Goal: Check status: Check status

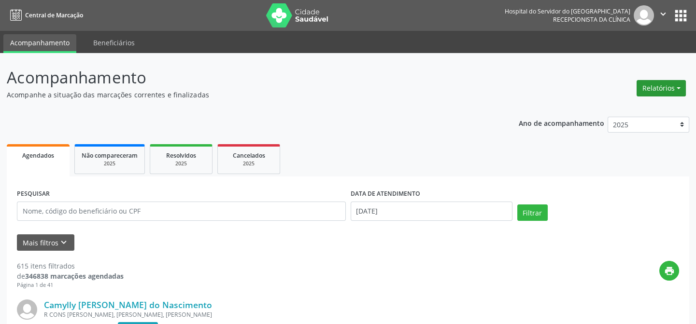
click at [664, 86] on button "Relatórios" at bounding box center [660, 88] width 49 height 16
click at [616, 105] on link "Agendamentos" at bounding box center [634, 109] width 104 height 14
select select "8"
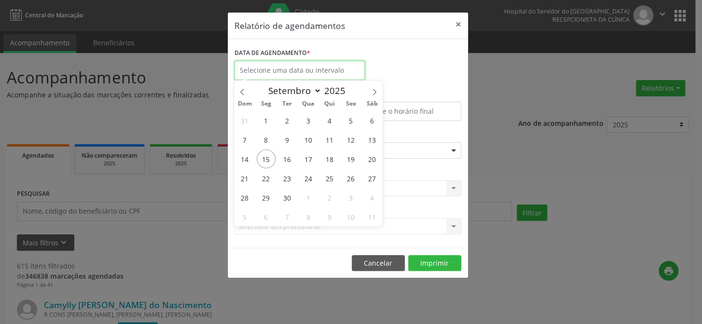
click at [279, 70] on input "text" at bounding box center [300, 70] width 130 height 19
click at [265, 159] on span "15" at bounding box center [266, 159] width 19 height 19
type input "[DATE]"
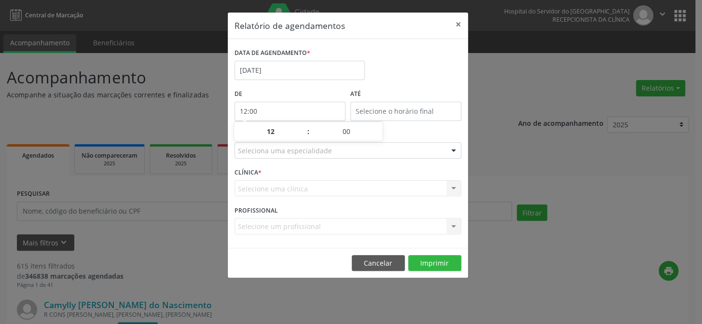
click at [271, 112] on input "12:00" at bounding box center [290, 111] width 111 height 19
click at [303, 138] on span at bounding box center [303, 137] width 7 height 10
type input "11:00"
type input "11"
click at [303, 138] on span at bounding box center [303, 137] width 7 height 10
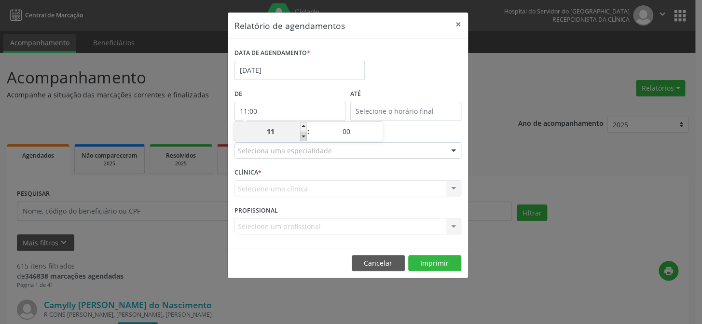
type input "10:00"
type input "10"
click at [303, 138] on span at bounding box center [303, 137] width 7 height 10
type input "09:00"
type input "09"
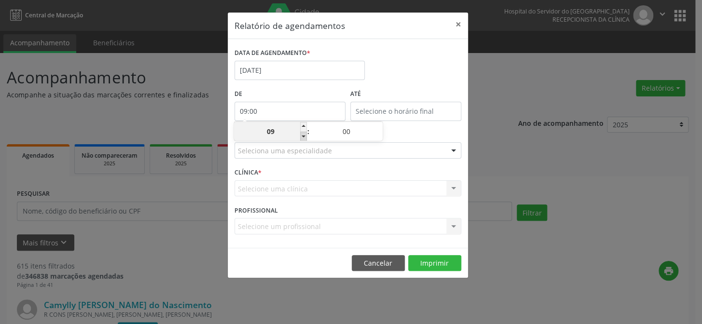
click at [303, 138] on span at bounding box center [303, 137] width 7 height 10
type input "08:00"
type input "08"
click at [303, 138] on span at bounding box center [303, 137] width 7 height 10
type input "07:00"
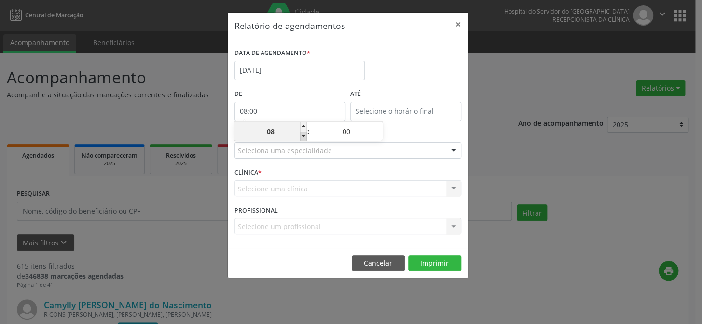
type input "07"
click at [388, 105] on input "12:00" at bounding box center [405, 111] width 111 height 19
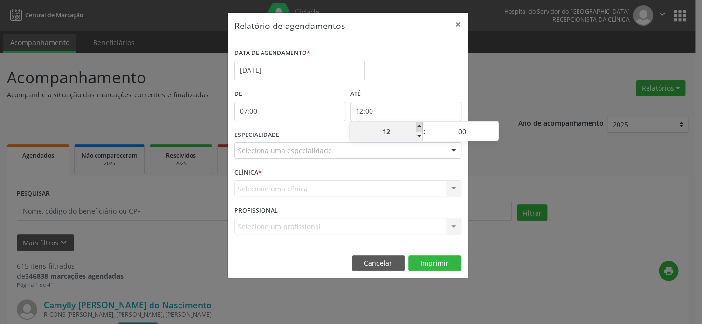
click at [420, 127] on span at bounding box center [419, 127] width 7 height 10
type input "13:00"
type input "13"
click at [420, 127] on span at bounding box center [419, 127] width 7 height 10
type input "14:00"
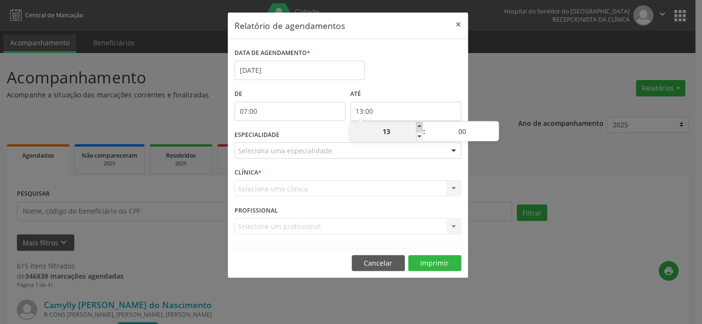
type input "14"
click at [420, 127] on span at bounding box center [419, 127] width 7 height 10
type input "15:00"
type input "15"
click at [420, 127] on span at bounding box center [419, 127] width 7 height 10
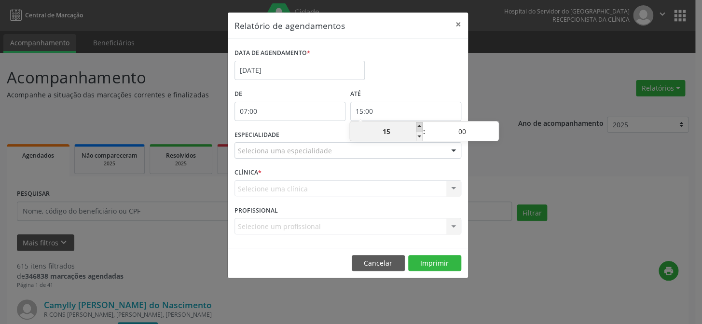
type input "16:00"
type input "16"
click at [420, 127] on span at bounding box center [419, 127] width 7 height 10
type input "17:00"
type input "17"
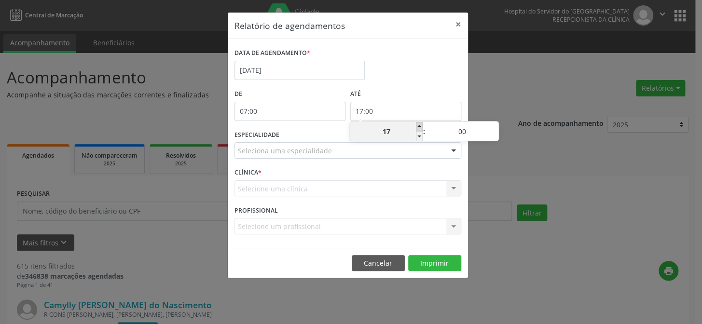
click at [420, 127] on span at bounding box center [419, 127] width 7 height 10
type input "18:00"
type input "18"
click at [420, 127] on span at bounding box center [419, 127] width 7 height 10
type input "19:00"
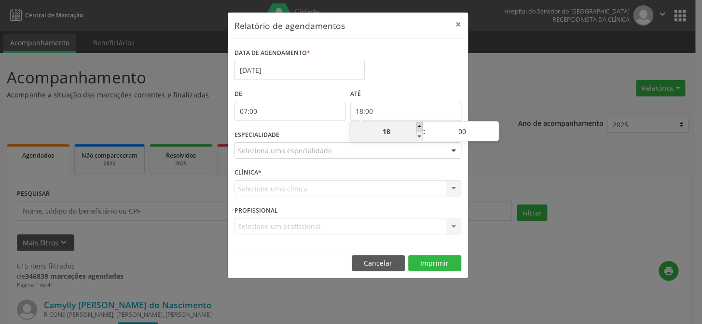
type input "19"
click at [420, 127] on span at bounding box center [419, 127] width 7 height 10
type input "20:00"
type input "20"
click at [420, 127] on span at bounding box center [419, 127] width 7 height 10
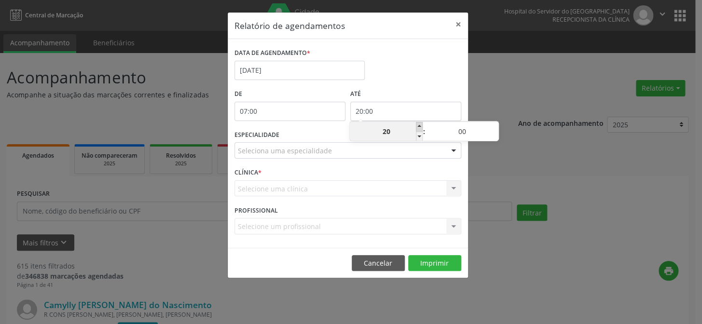
type input "21:00"
type input "21"
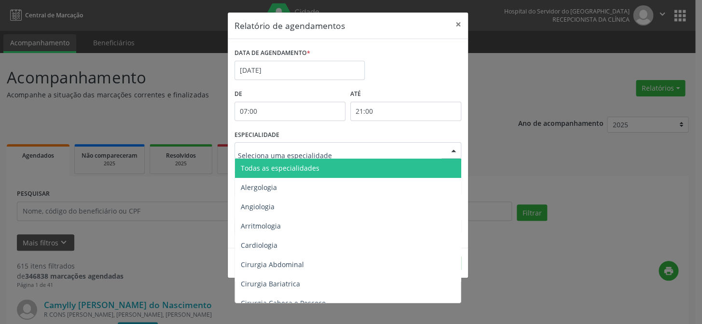
click at [454, 152] on div at bounding box center [454, 151] width 14 height 16
click at [415, 166] on span "Todas as especialidades" at bounding box center [348, 168] width 227 height 19
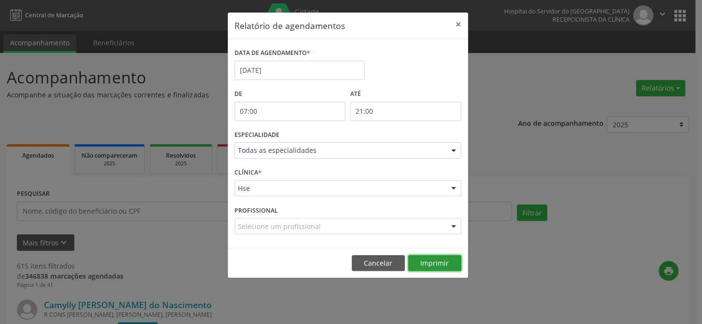
click at [438, 261] on button "Imprimir" at bounding box center [434, 263] width 53 height 16
click at [459, 24] on button "×" at bounding box center [458, 25] width 19 height 24
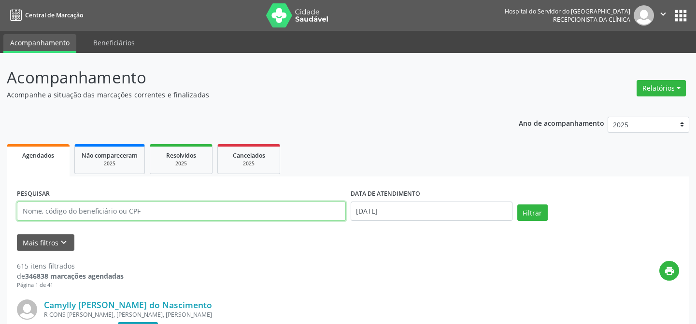
click at [27, 208] on input "text" at bounding box center [181, 211] width 329 height 19
type input "10136177468"
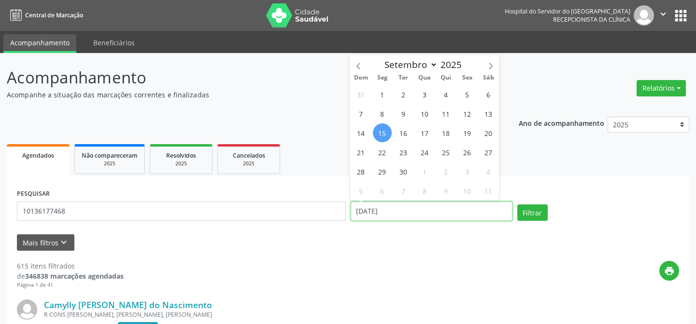
click at [357, 212] on input "[DATE]" at bounding box center [431, 211] width 162 height 19
click at [517, 205] on button "Filtrar" at bounding box center [532, 213] width 30 height 16
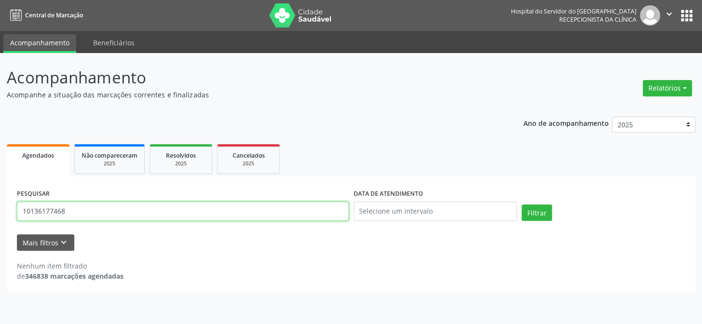
click at [72, 214] on input "10136177468" at bounding box center [183, 211] width 332 height 19
type input "1"
type input "[PERSON_NAME]"
click at [522, 205] on button "Filtrar" at bounding box center [537, 213] width 30 height 16
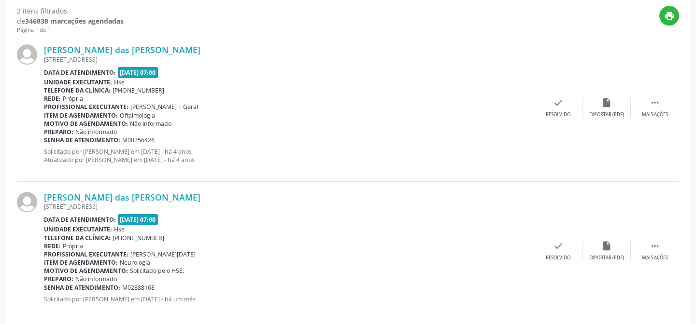
scroll to position [263, 0]
